Goal: Check status: Check status

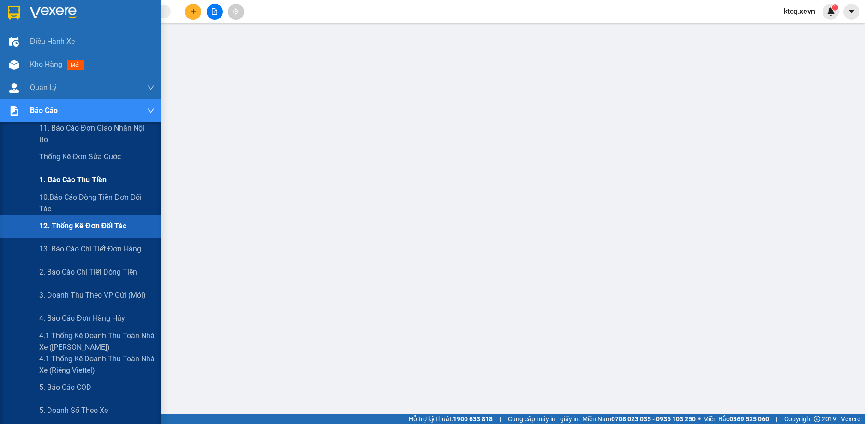
click at [88, 179] on span "1. Báo cáo thu tiền" at bounding box center [72, 180] width 67 height 12
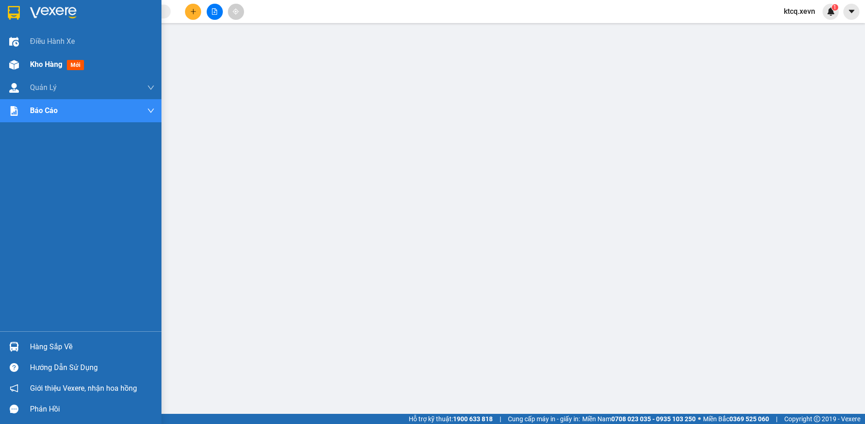
click at [94, 68] on div "Kho hàng mới" at bounding box center [92, 64] width 125 height 23
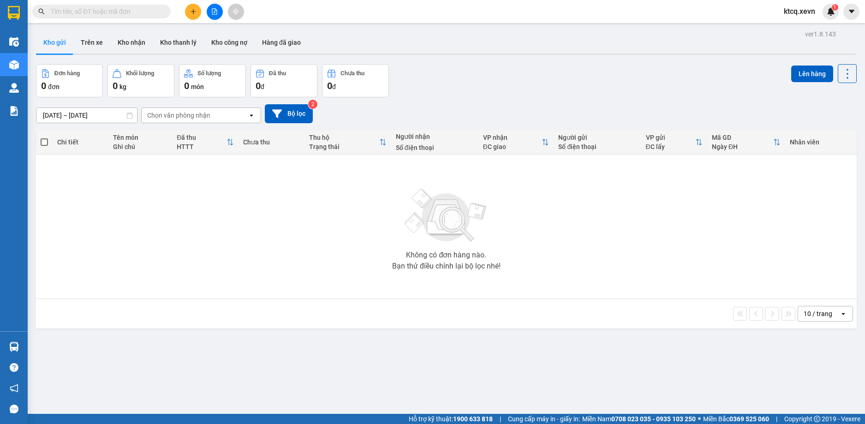
click at [203, 114] on div "Chọn văn phòng nhận" at bounding box center [178, 115] width 63 height 9
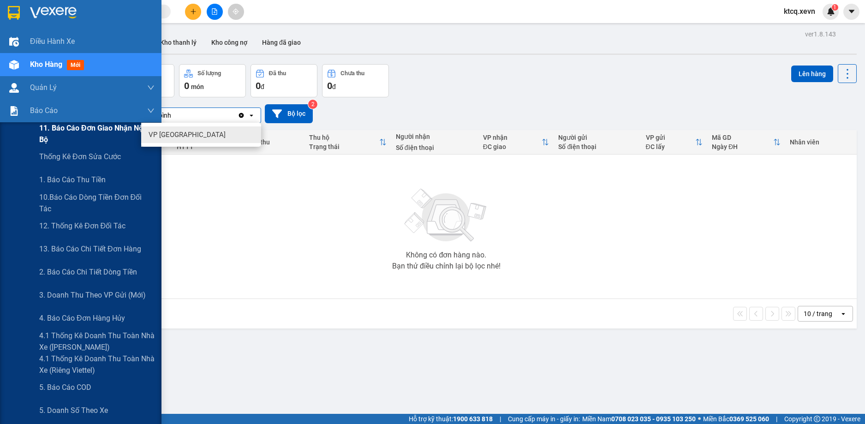
type input "thái bình"
click at [69, 131] on span "11. Báo cáo đơn giao nhận nội bộ" at bounding box center [96, 133] width 115 height 23
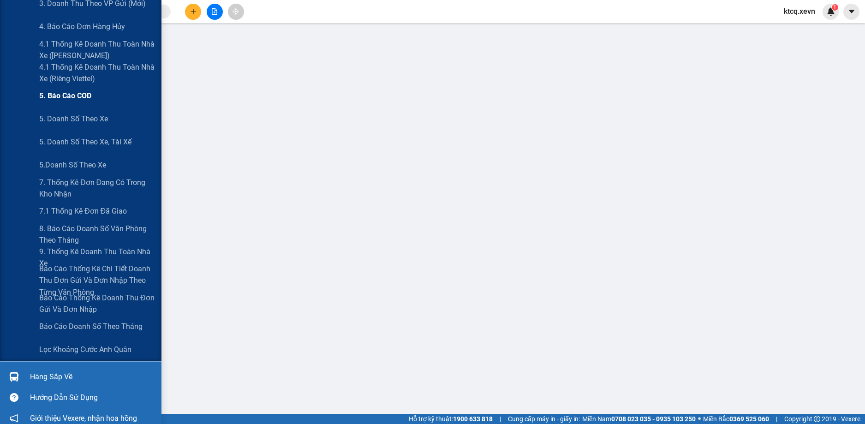
scroll to position [275, 0]
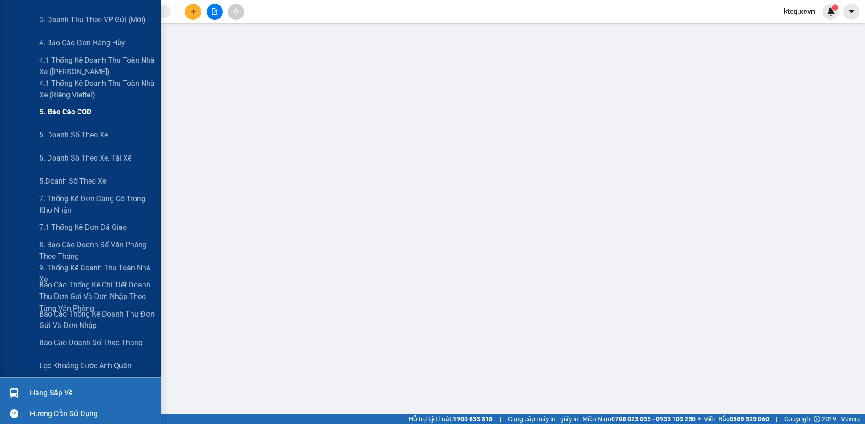
click at [83, 110] on span "5. Báo cáo COD" at bounding box center [65, 112] width 52 height 12
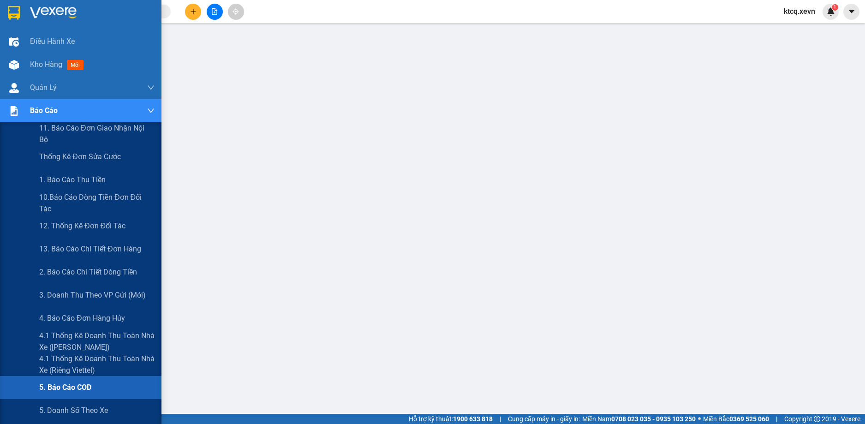
click at [18, 114] on img at bounding box center [14, 111] width 10 height 10
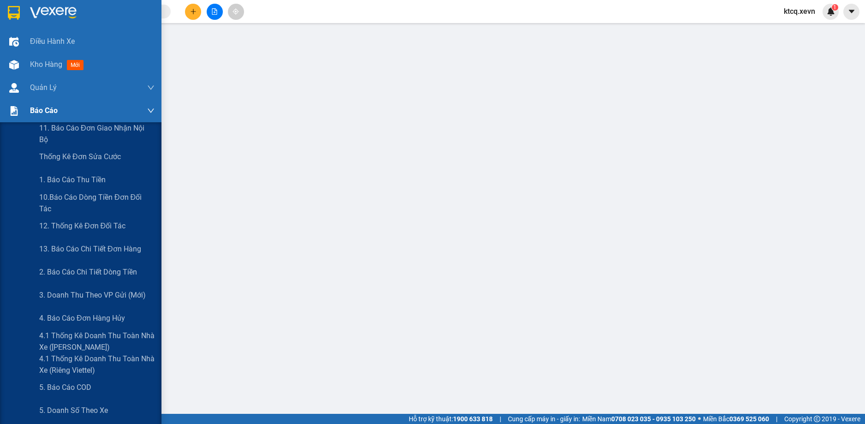
click at [23, 108] on div "Báo cáo" at bounding box center [80, 110] width 161 height 23
click at [90, 178] on span "1. Báo cáo thu tiền" at bounding box center [72, 180] width 67 height 12
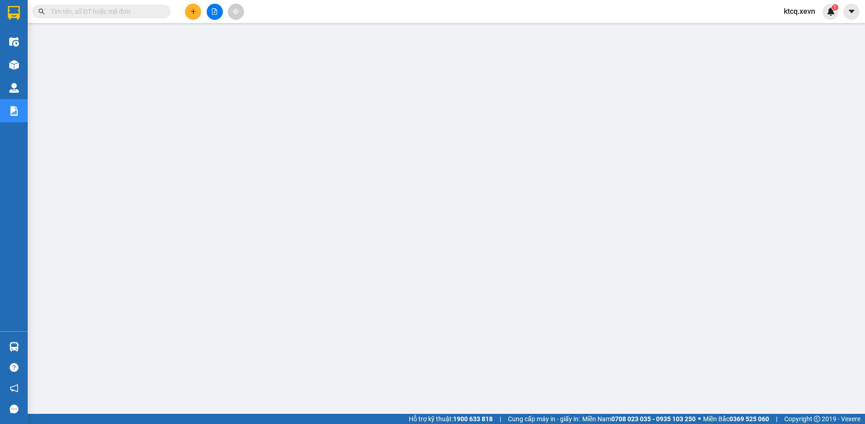
click at [72, 14] on input "text" at bounding box center [105, 11] width 109 height 10
paste input "VPTB1009250069"
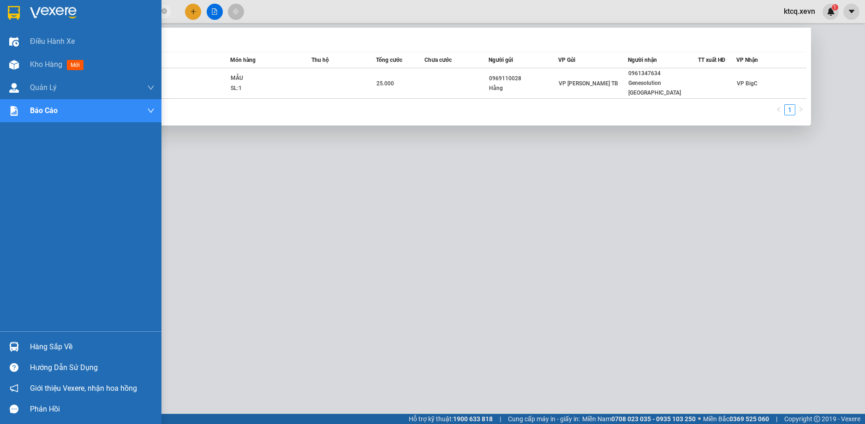
paste input "142"
drag, startPoint x: 110, startPoint y: 13, endPoint x: 0, endPoint y: 25, distance: 110.5
click at [0, 25] on section "Kết quả tìm kiếm ( 1 ) Bộ lọc Mã ĐH Trạng thái Món hàng Thu hộ Tổng cước Chưa c…" at bounding box center [432, 212] width 865 height 424
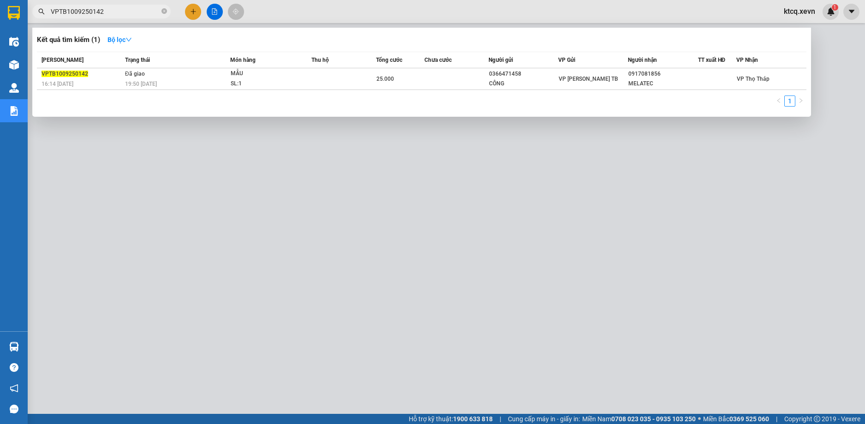
drag, startPoint x: 113, startPoint y: 11, endPoint x: 50, endPoint y: 8, distance: 63.3
click at [50, 8] on span "VPTB1009250142" at bounding box center [101, 12] width 138 height 14
type input "VPTB1009250142"
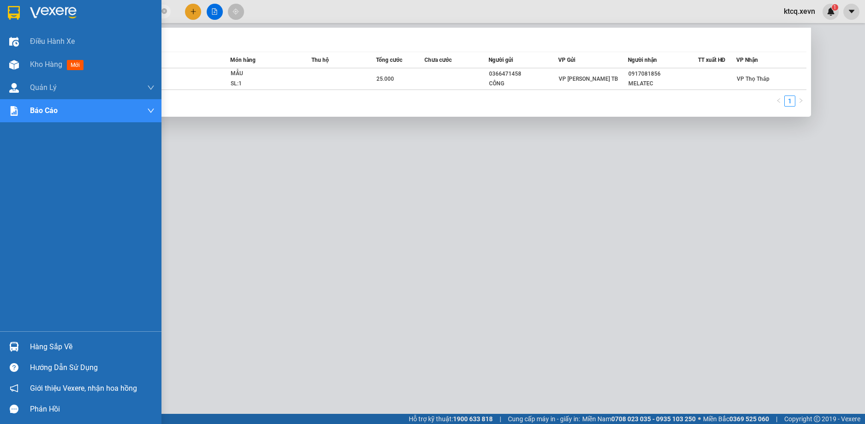
drag, startPoint x: 120, startPoint y: 13, endPoint x: 0, endPoint y: 12, distance: 120.4
click at [0, 12] on section "Kết quả tìm kiếm ( 1 ) Bộ lọc Mã ĐH Trạng thái Món hàng Thu hộ Tổng cước Chưa c…" at bounding box center [432, 212] width 865 height 424
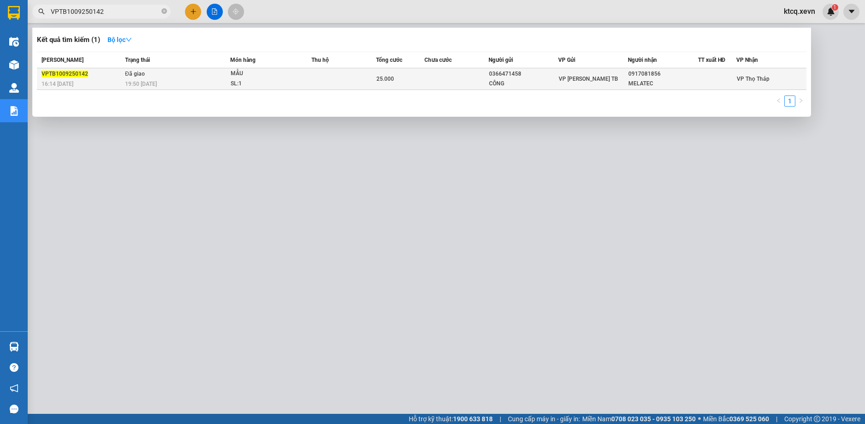
click at [233, 73] on div "MẪU" at bounding box center [265, 74] width 69 height 10
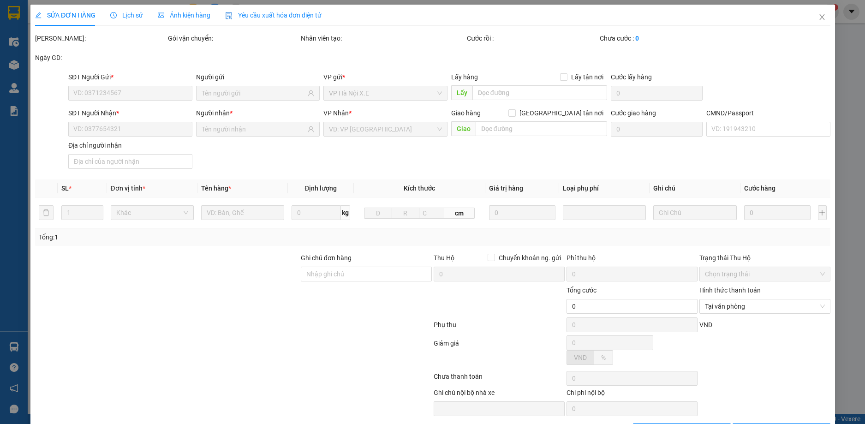
type input "0366471458"
type input "CÔNG"
type input "0917081856"
type input "MELATEC"
type input "1"
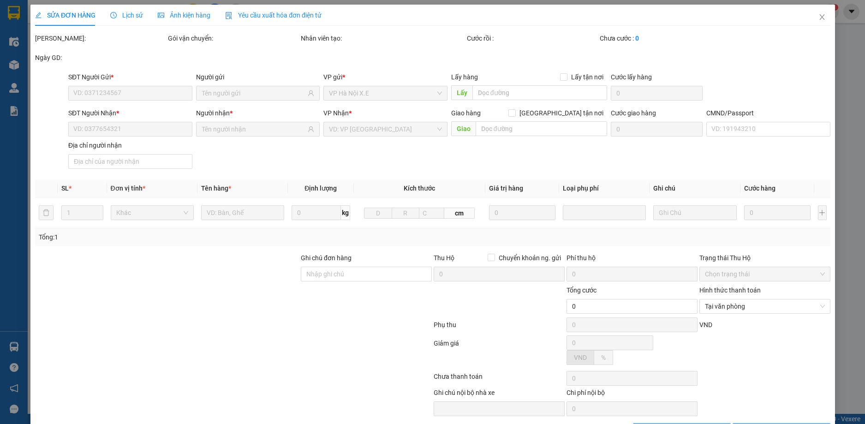
type input "25.000"
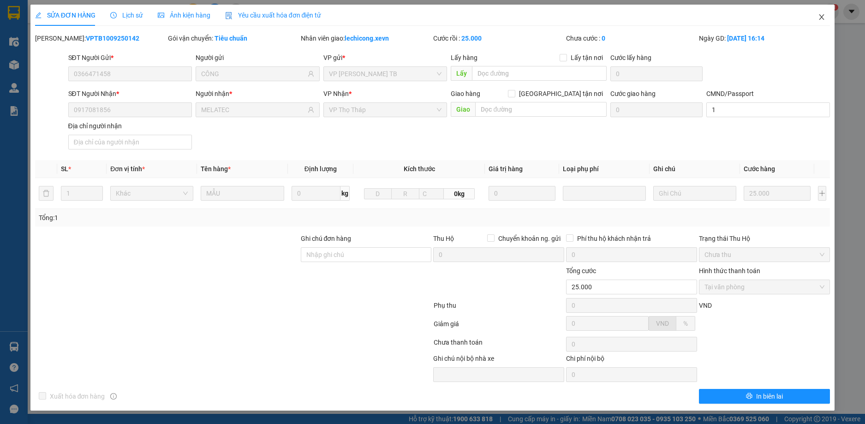
click at [816, 19] on span "Close" at bounding box center [822, 18] width 26 height 26
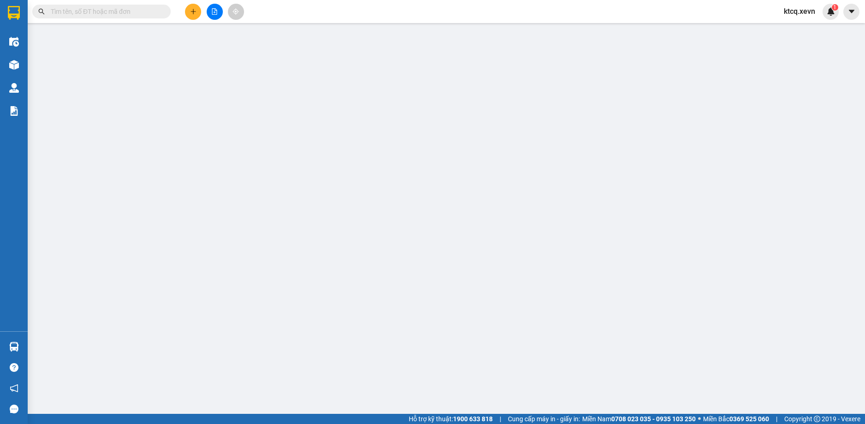
click at [131, 11] on input "text" at bounding box center [105, 11] width 109 height 10
paste input "VPTB1009250069"
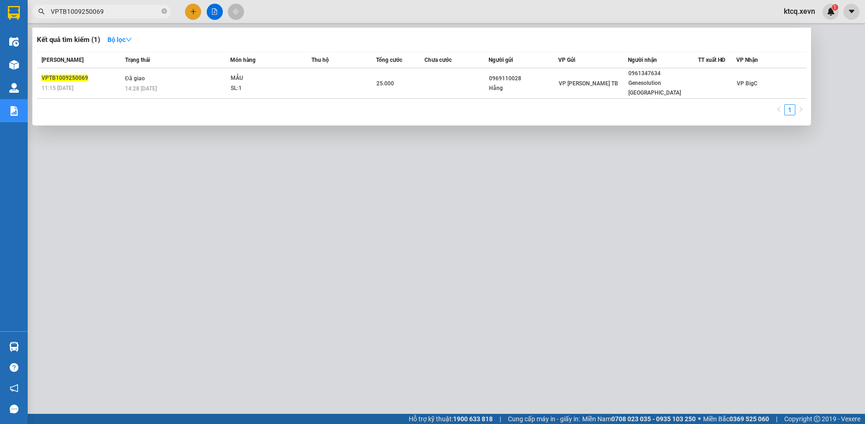
type input "VPTB1009250069"
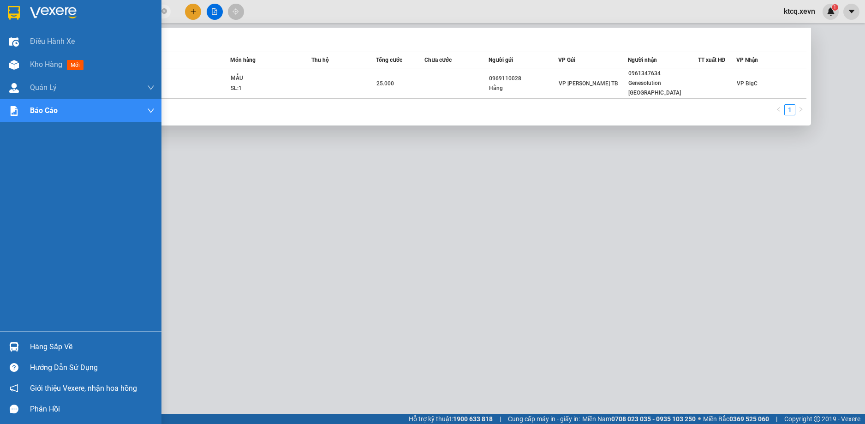
click at [26, 352] on div "Hàng sắp về" at bounding box center [80, 346] width 161 height 21
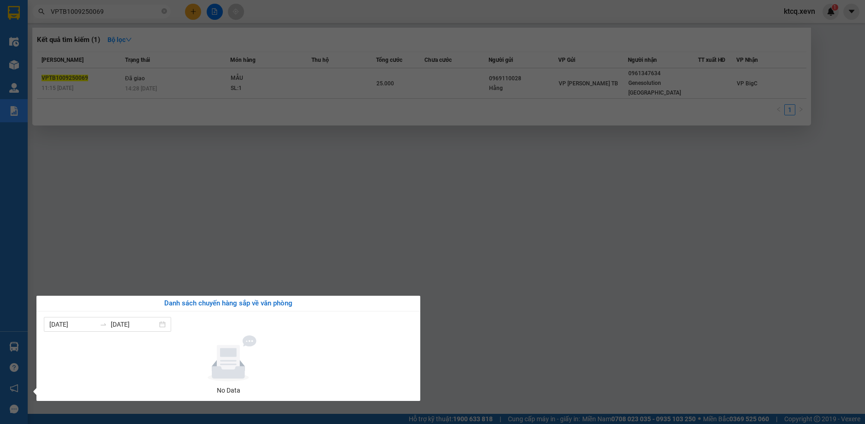
click at [66, 203] on section "Kết quả tìm kiếm ( 1 ) Bộ lọc Mã ĐH Trạng thái Món hàng Thu hộ Tổng cước Chưa c…" at bounding box center [432, 212] width 865 height 424
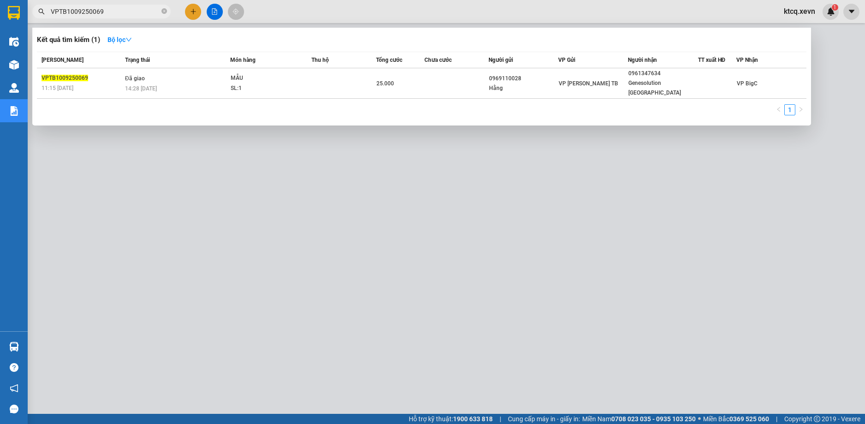
click at [312, 210] on div at bounding box center [432, 212] width 865 height 424
click at [165, 10] on icon "close-circle" at bounding box center [164, 11] width 6 height 6
